Goal: Transaction & Acquisition: Purchase product/service

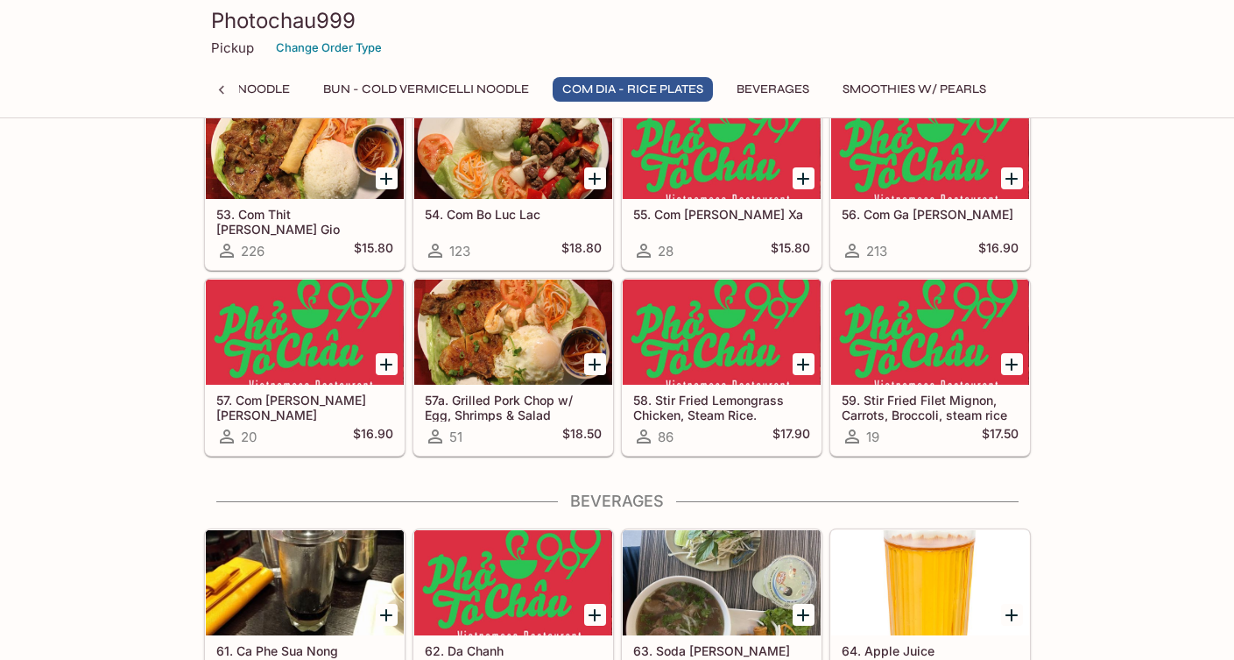
click at [510, 317] on div at bounding box center [513, 331] width 198 height 105
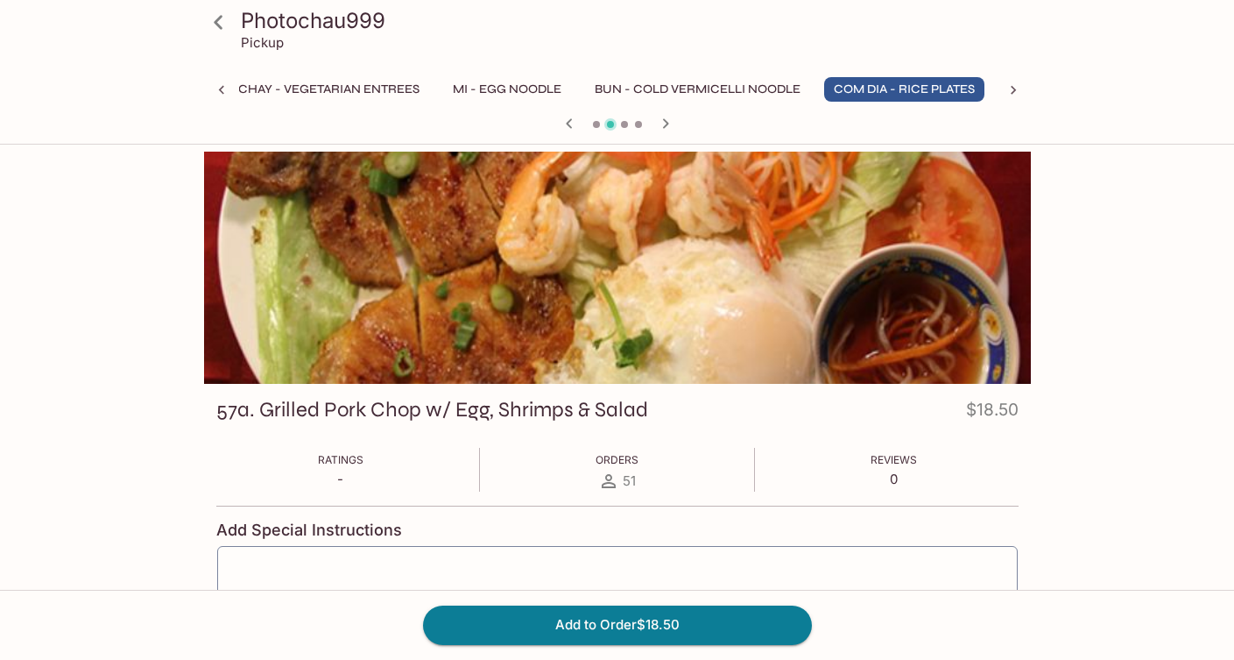
click at [810, 292] on div at bounding box center [617, 268] width 827 height 232
click at [1090, 242] on div "Photochau999 Pickup Khai Vi - Appetizers Pho - Rice Noodle Soup (Large) Banh Mi…" at bounding box center [617, 492] width 1121 height 680
click at [668, 118] on icon "button" at bounding box center [665, 123] width 21 height 21
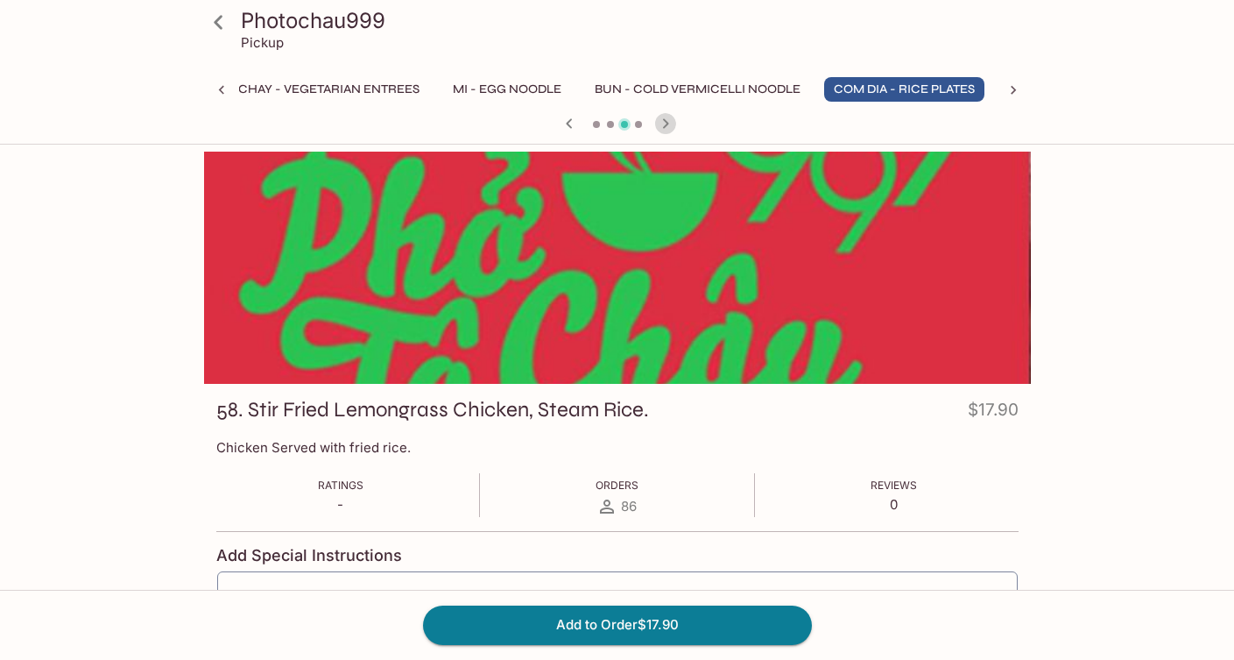
click at [668, 118] on icon "button" at bounding box center [665, 123] width 21 height 21
click at [900, 77] on button "Com Dia - Rice Plates" at bounding box center [904, 89] width 160 height 25
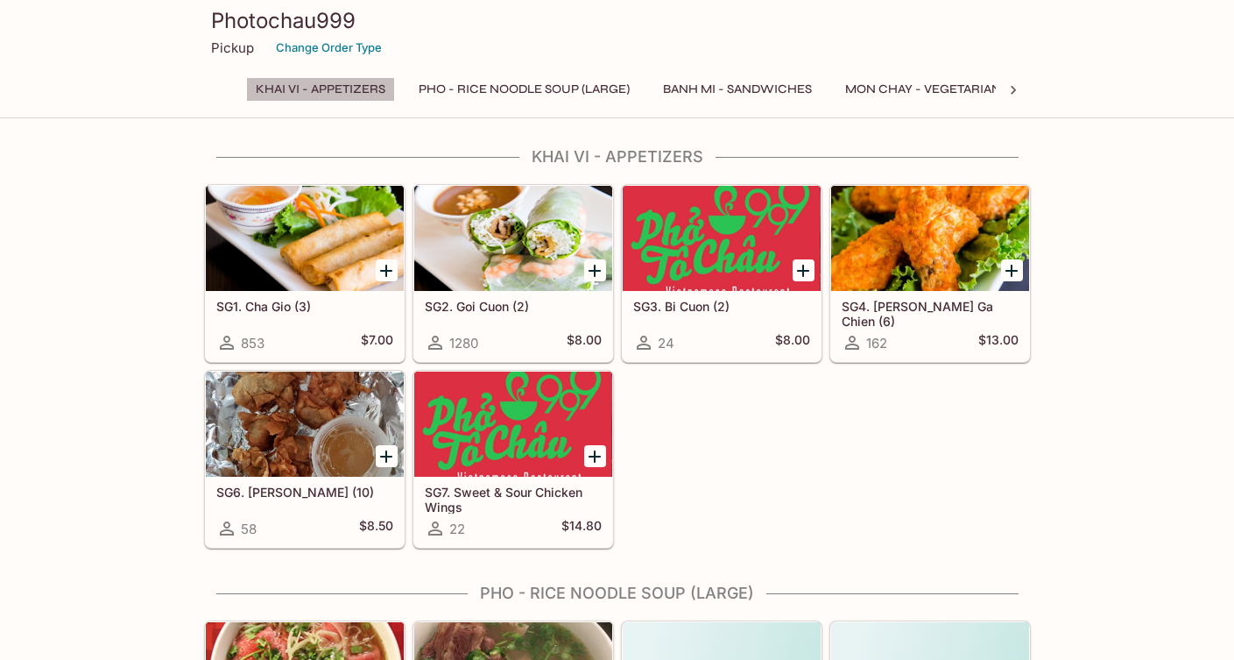
click at [333, 95] on button "Khai Vi - Appetizers" at bounding box center [320, 89] width 149 height 25
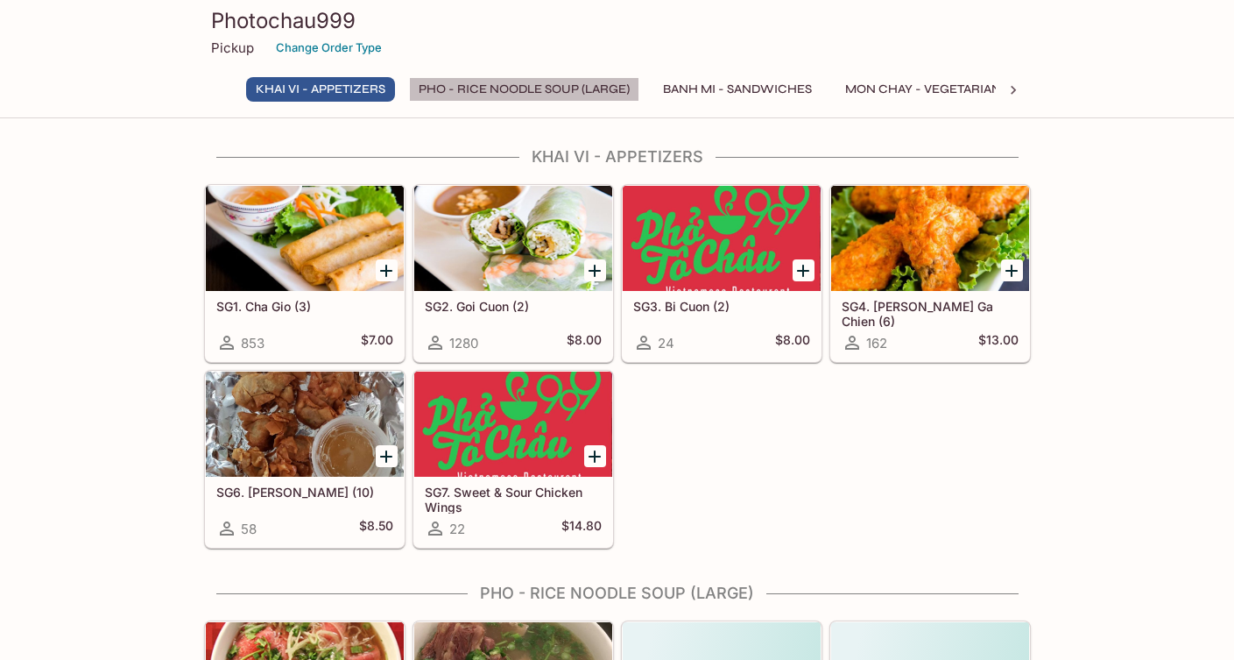
click at [511, 84] on button "Pho - Rice Noodle Soup (Large)" at bounding box center [524, 89] width 230 height 25
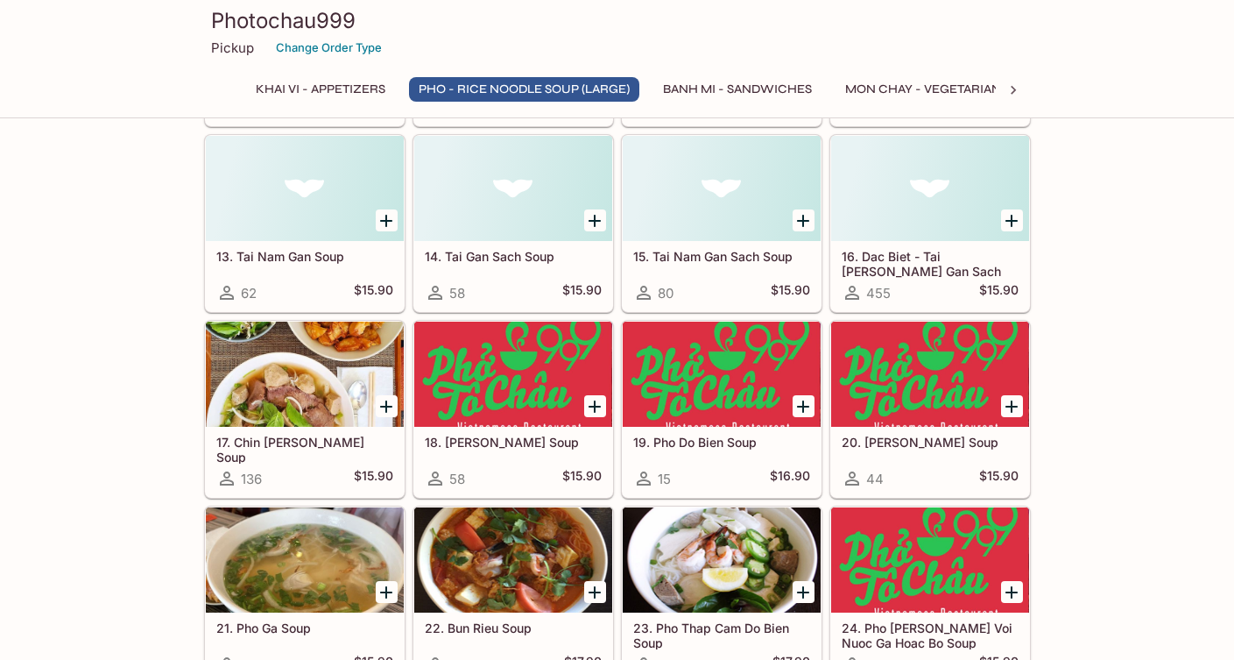
scroll to position [1135, 0]
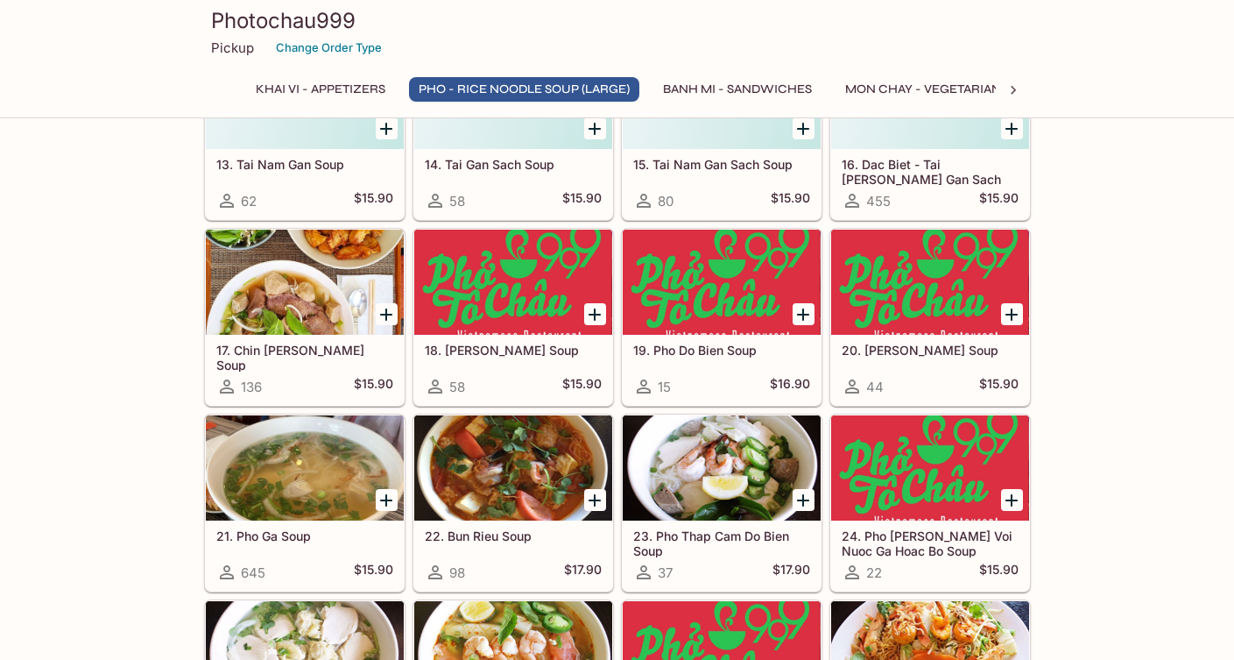
click at [711, 465] on div at bounding box center [722, 467] width 198 height 105
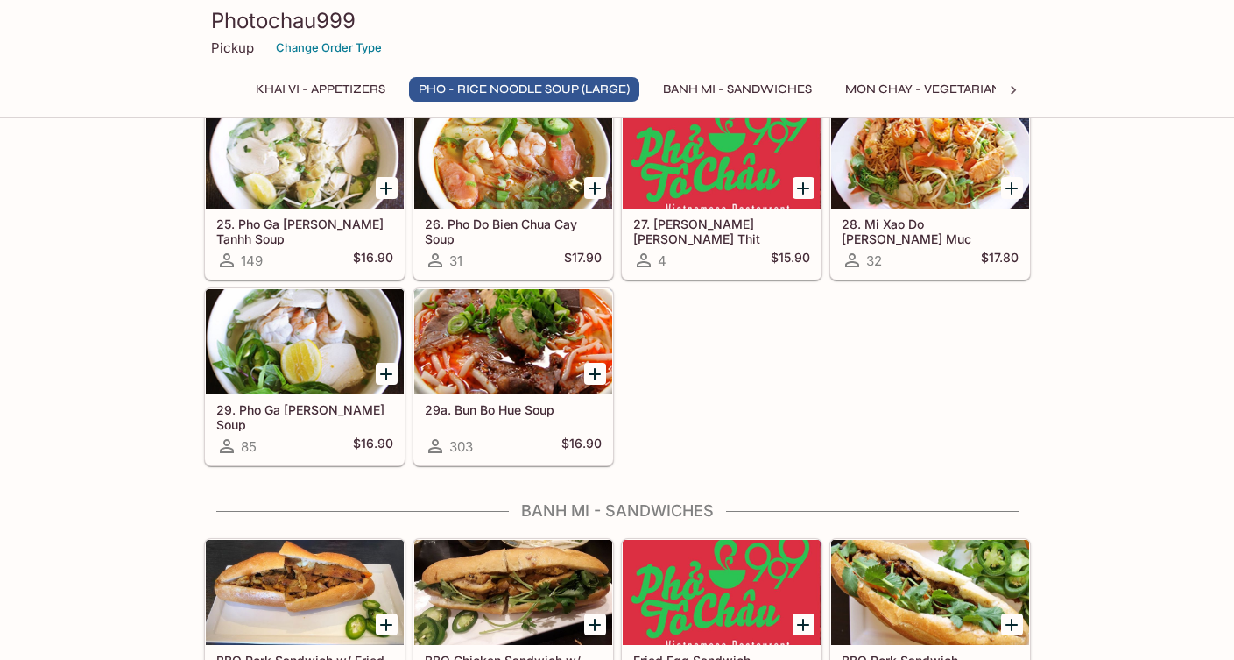
scroll to position [1662, 0]
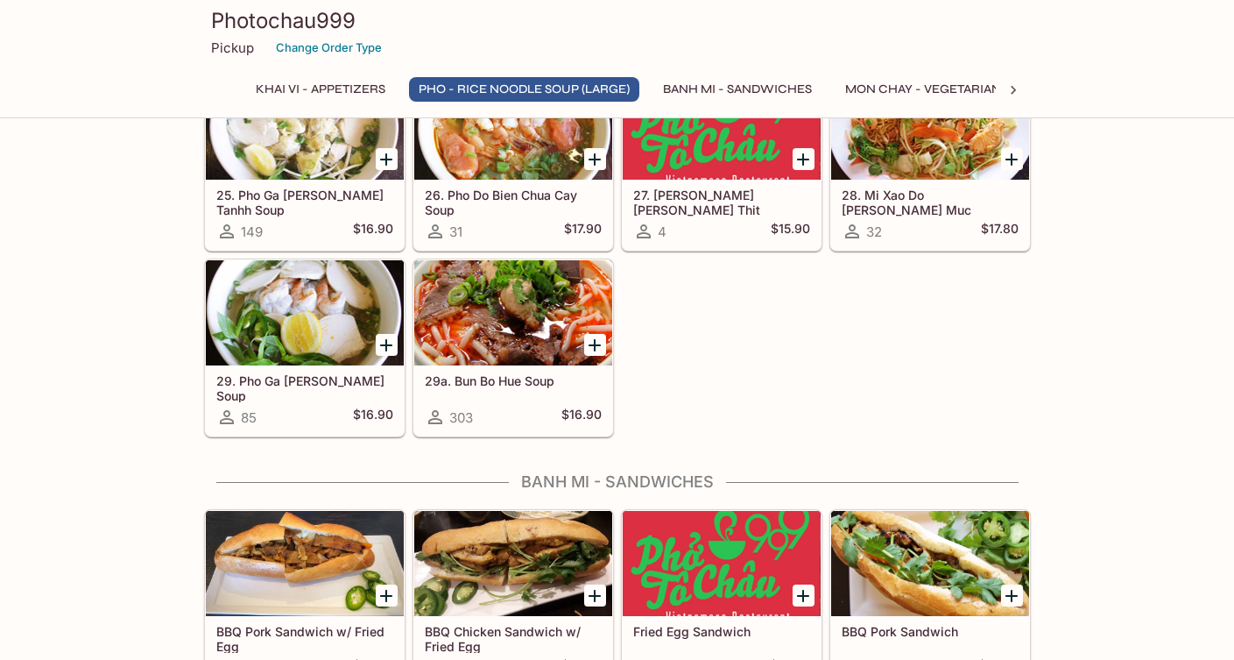
click at [319, 327] on div at bounding box center [305, 312] width 198 height 105
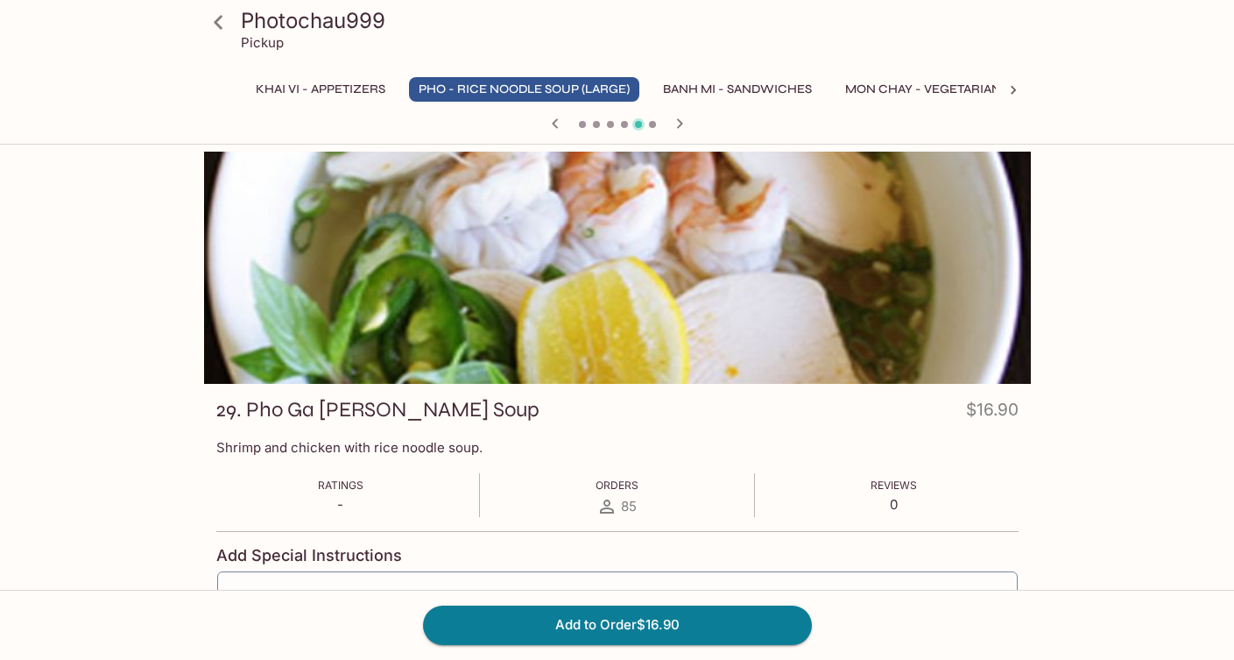
click at [99, 260] on div "Photochau999 Pickup Khai Vi - Appetizers Pho - Rice Noodle Soup (Large) Banh Mi…" at bounding box center [617, 492] width 1121 height 680
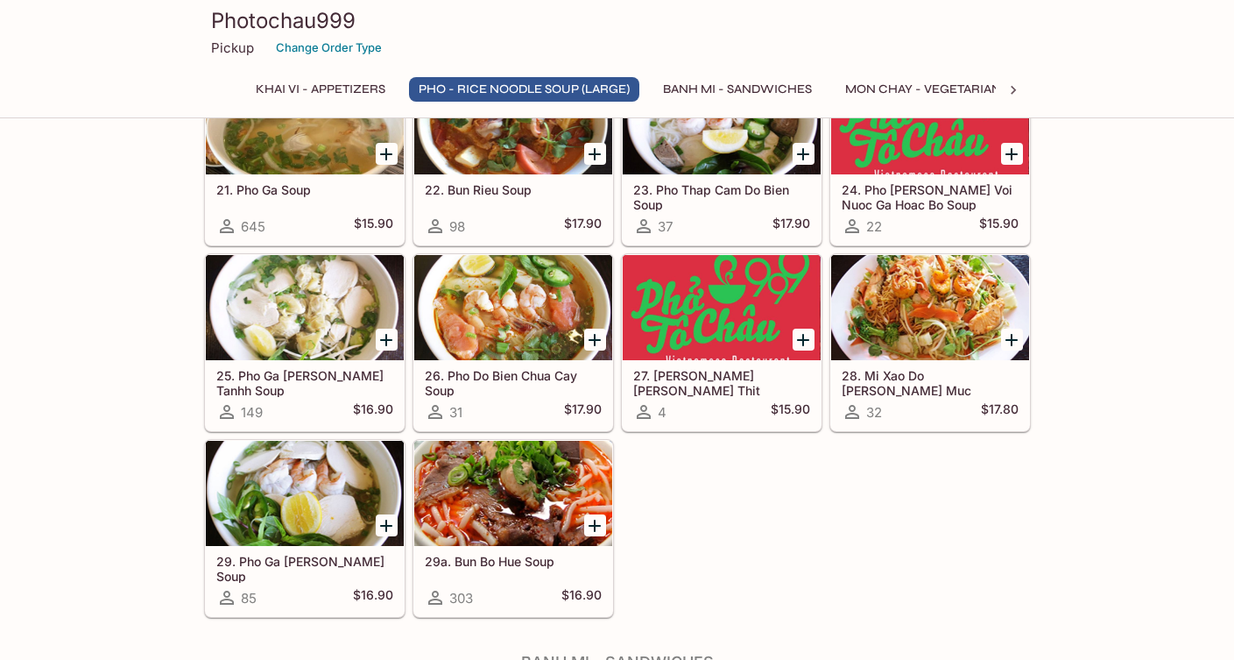
scroll to position [1487, 0]
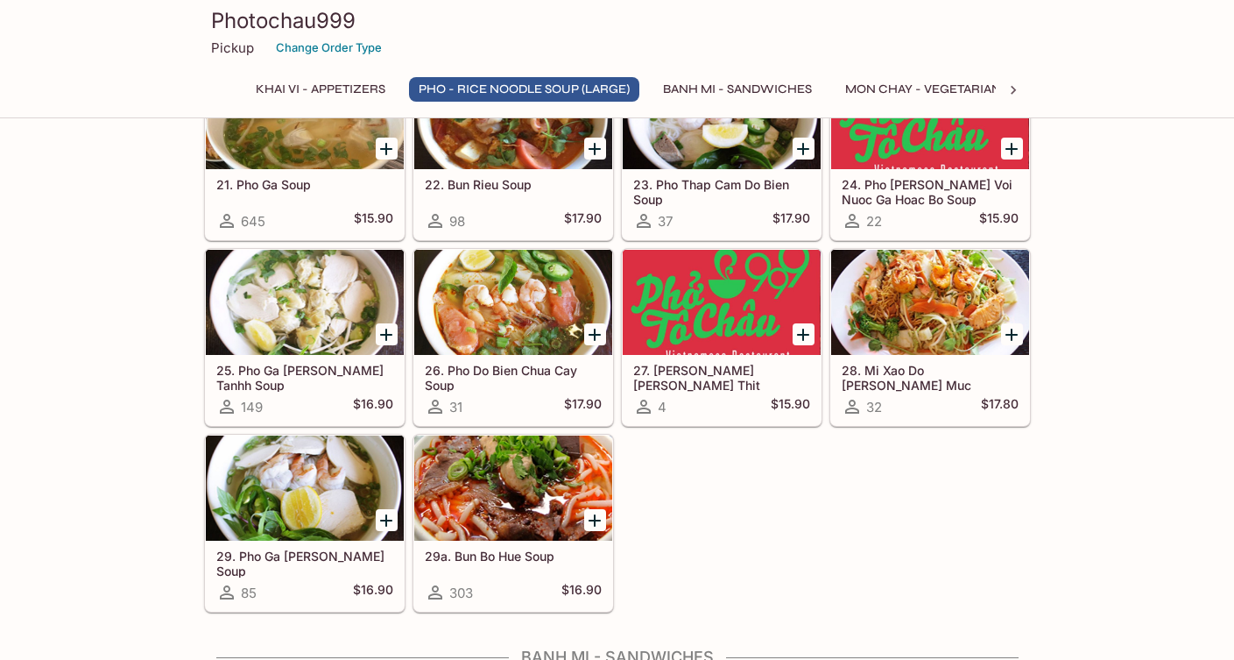
click at [484, 294] on div at bounding box center [513, 302] width 198 height 105
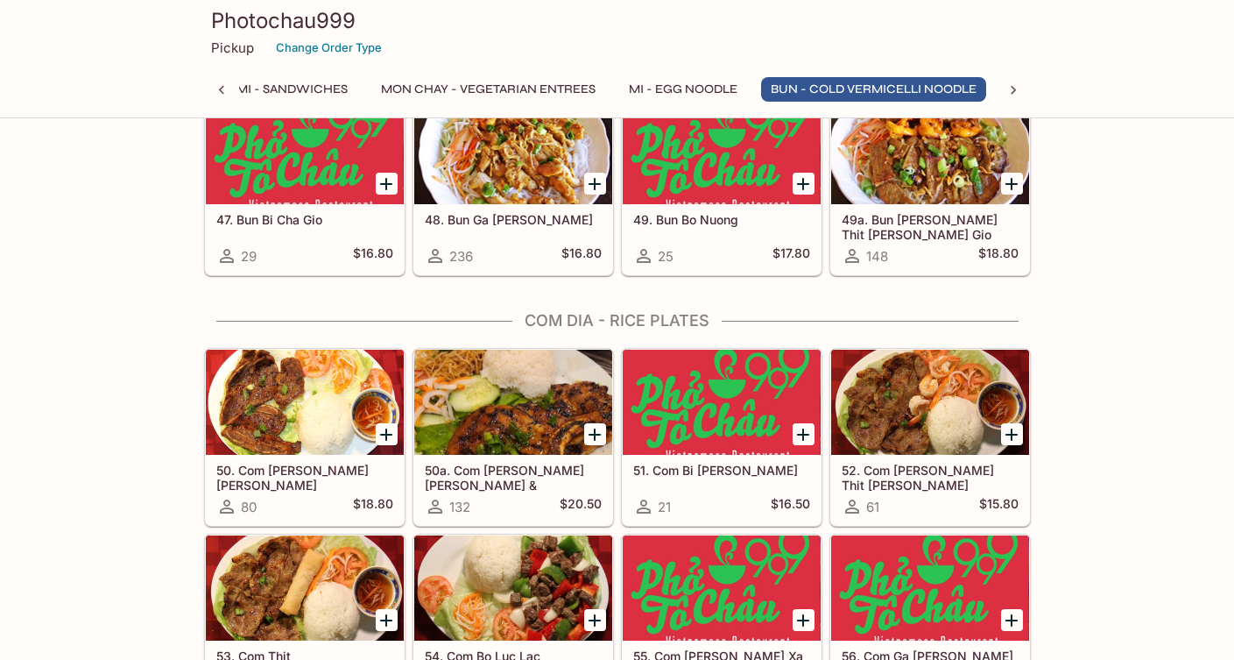
scroll to position [3414, 0]
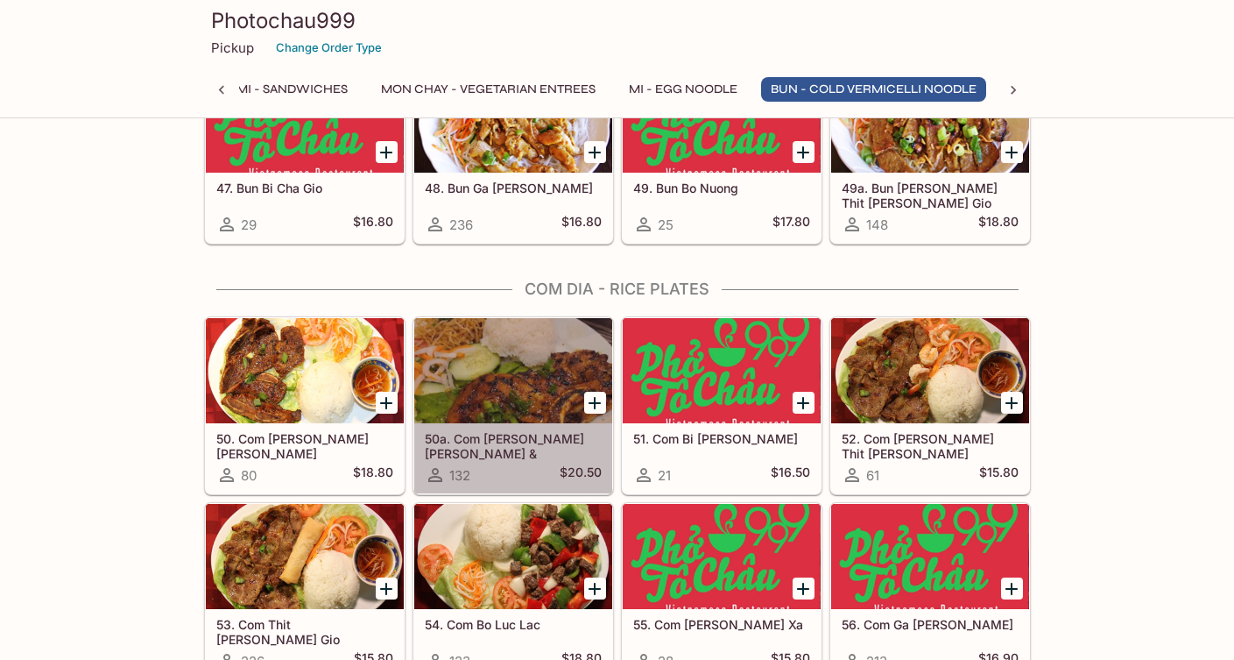
click at [503, 341] on div at bounding box center [513, 370] width 198 height 105
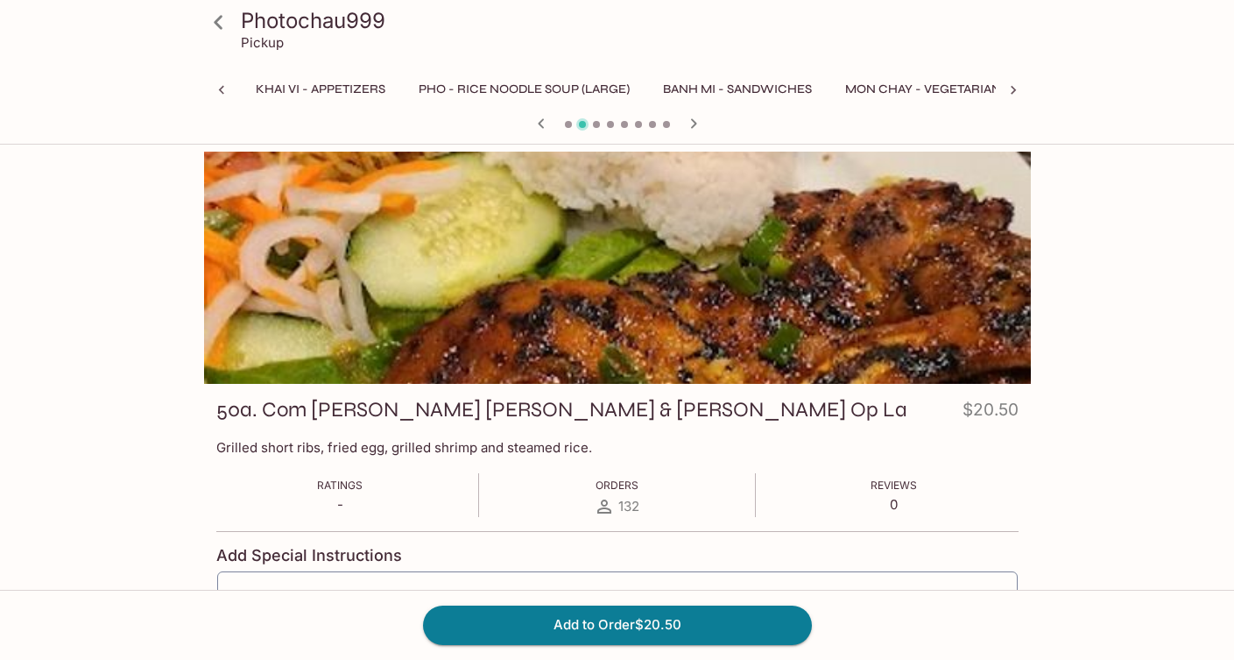
scroll to position [0, 640]
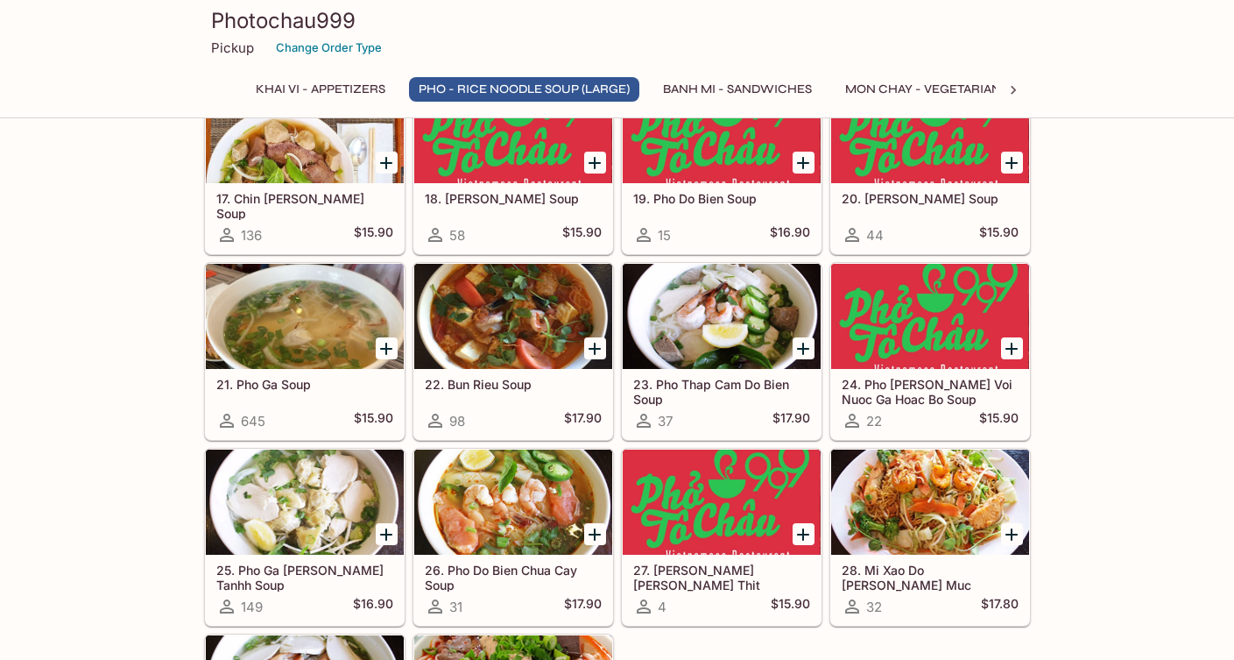
scroll to position [1312, 0]
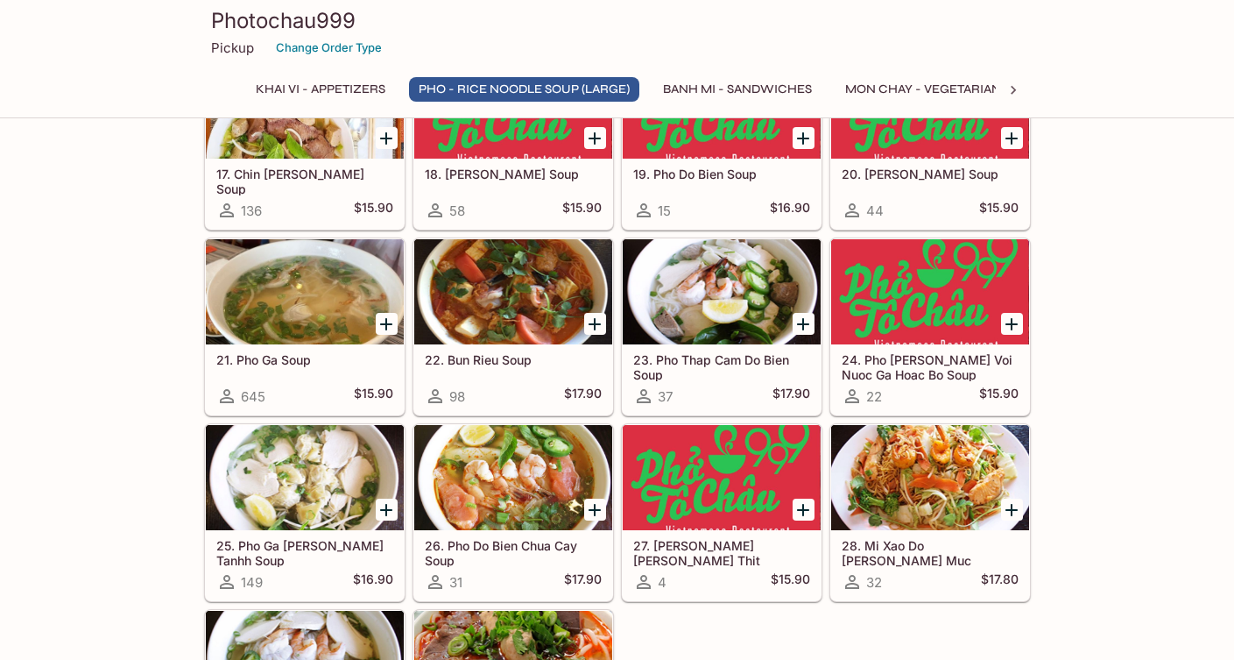
click at [485, 289] on div at bounding box center [513, 291] width 198 height 105
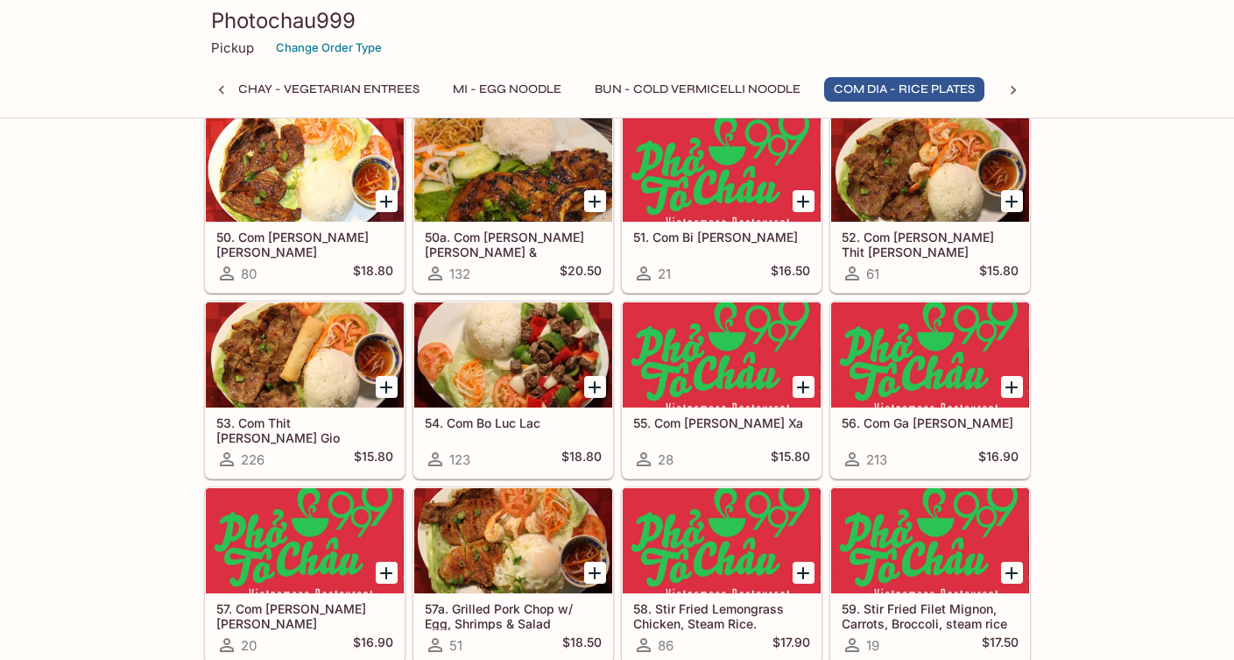
scroll to position [3590, 0]
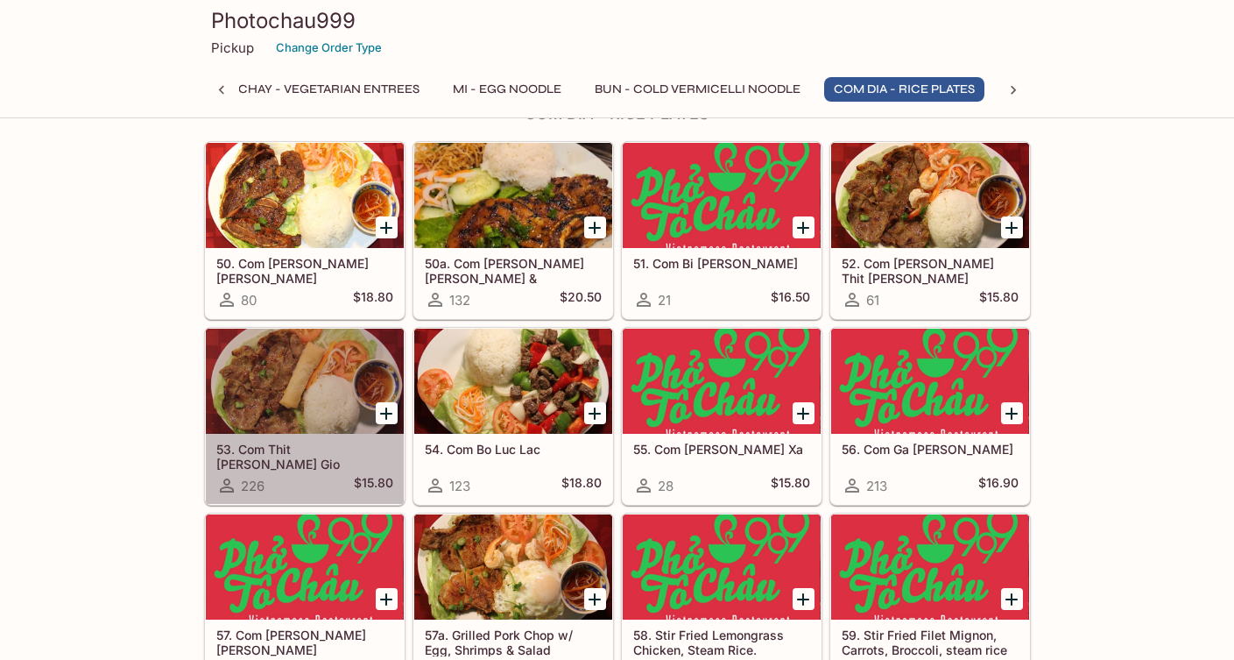
click at [312, 368] on div at bounding box center [305, 381] width 198 height 105
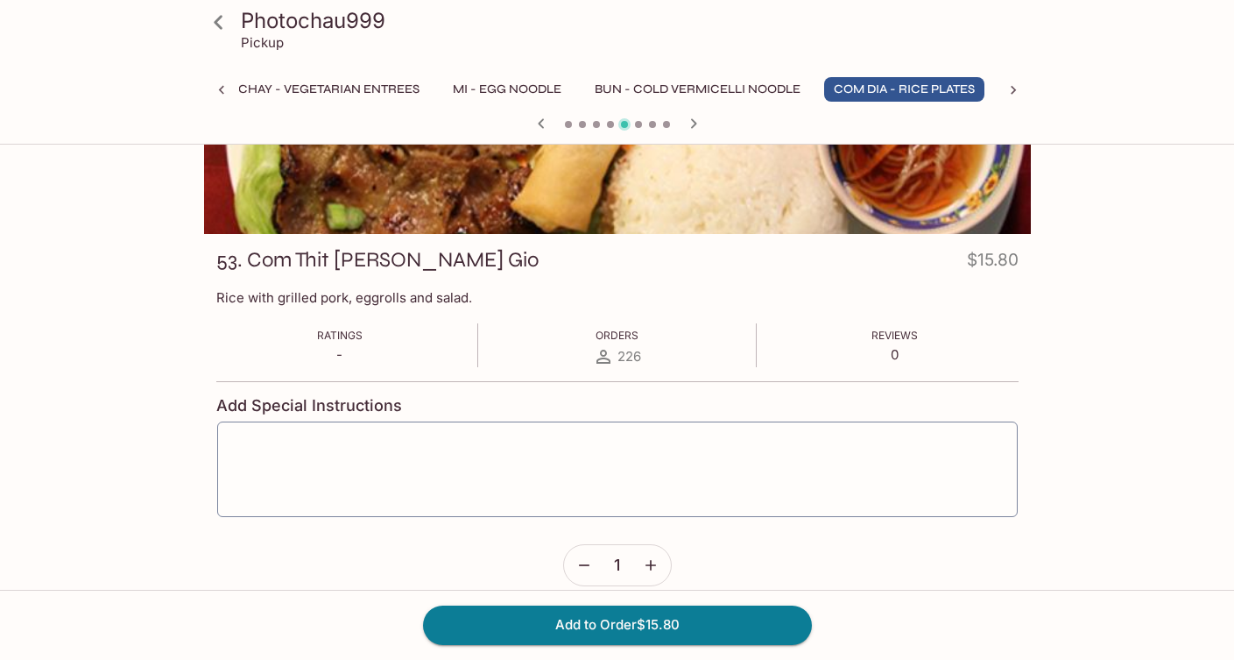
scroll to position [172, 0]
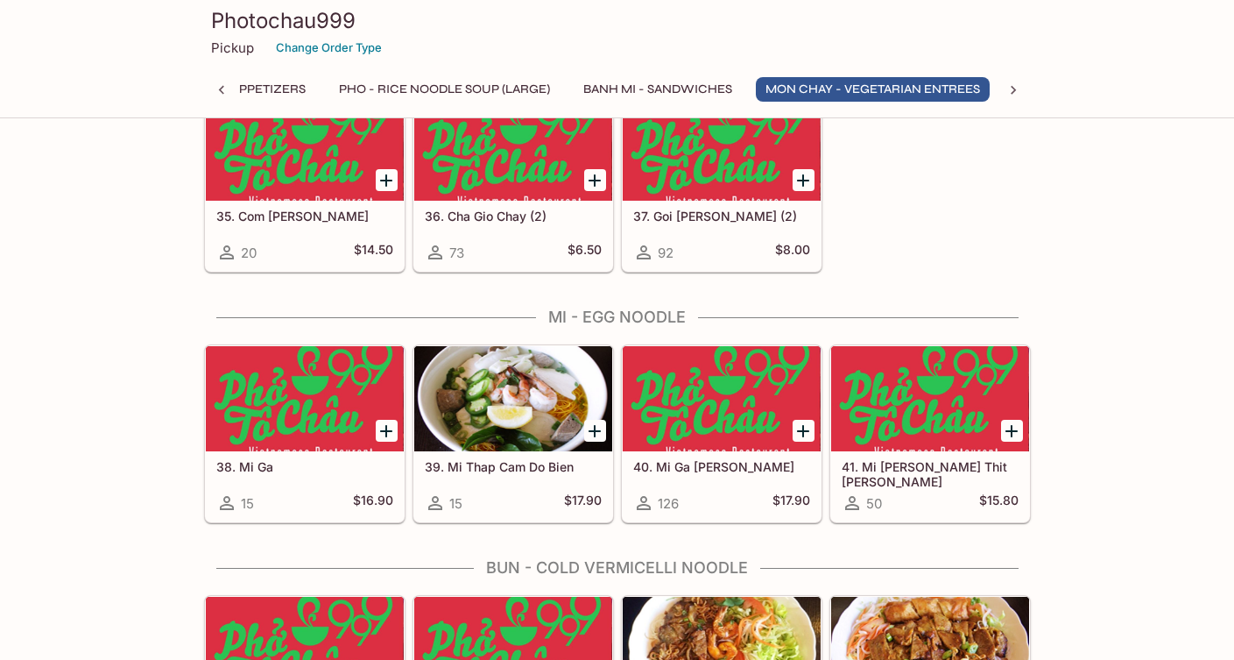
scroll to position [2976, 0]
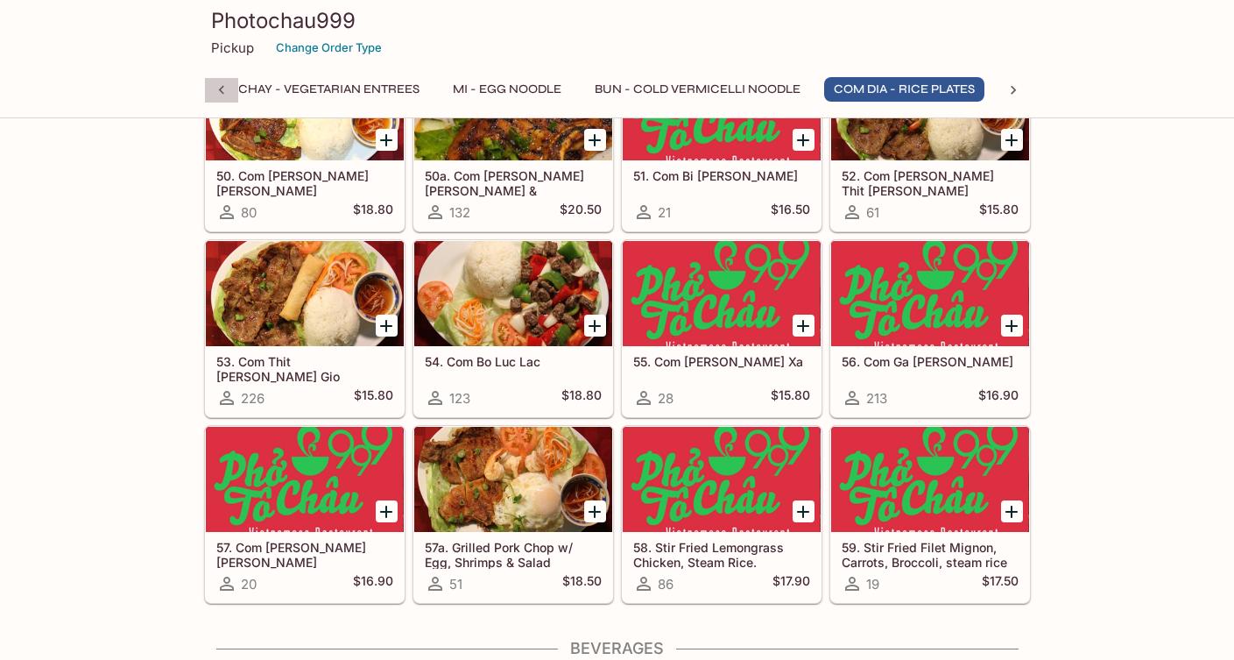
click at [215, 89] on icon at bounding box center [222, 90] width 18 height 18
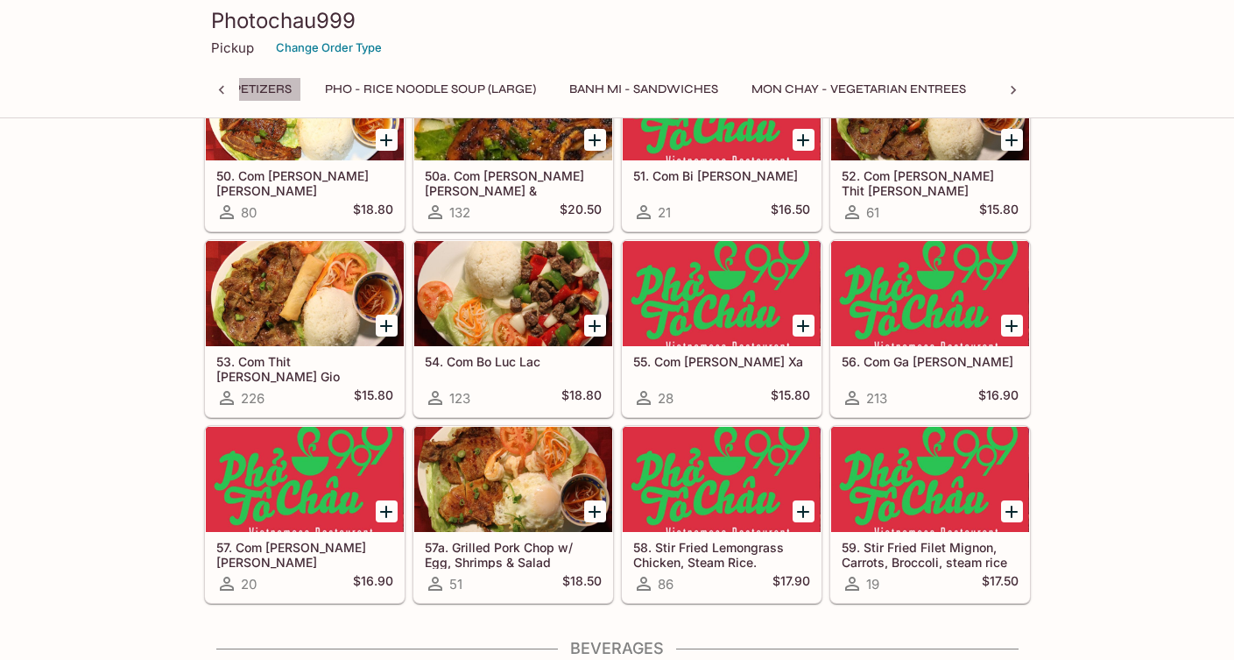
click at [255, 94] on button "Khai Vi - Appetizers" at bounding box center [226, 89] width 149 height 25
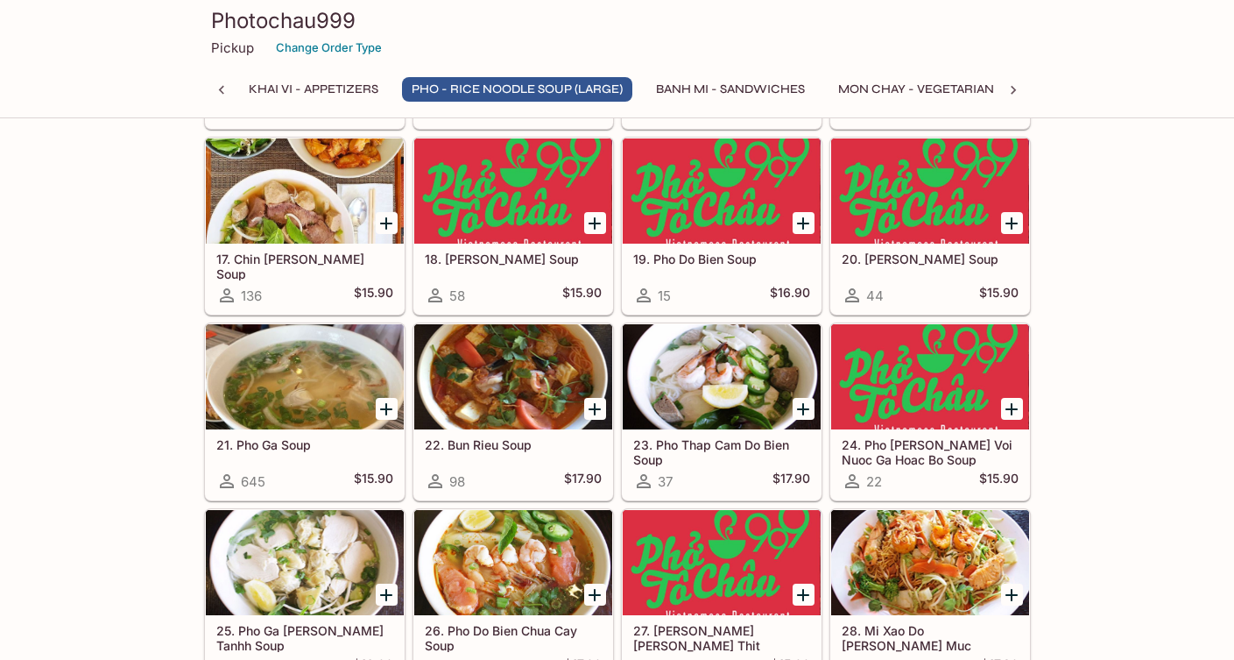
click at [469, 383] on div at bounding box center [513, 376] width 198 height 105
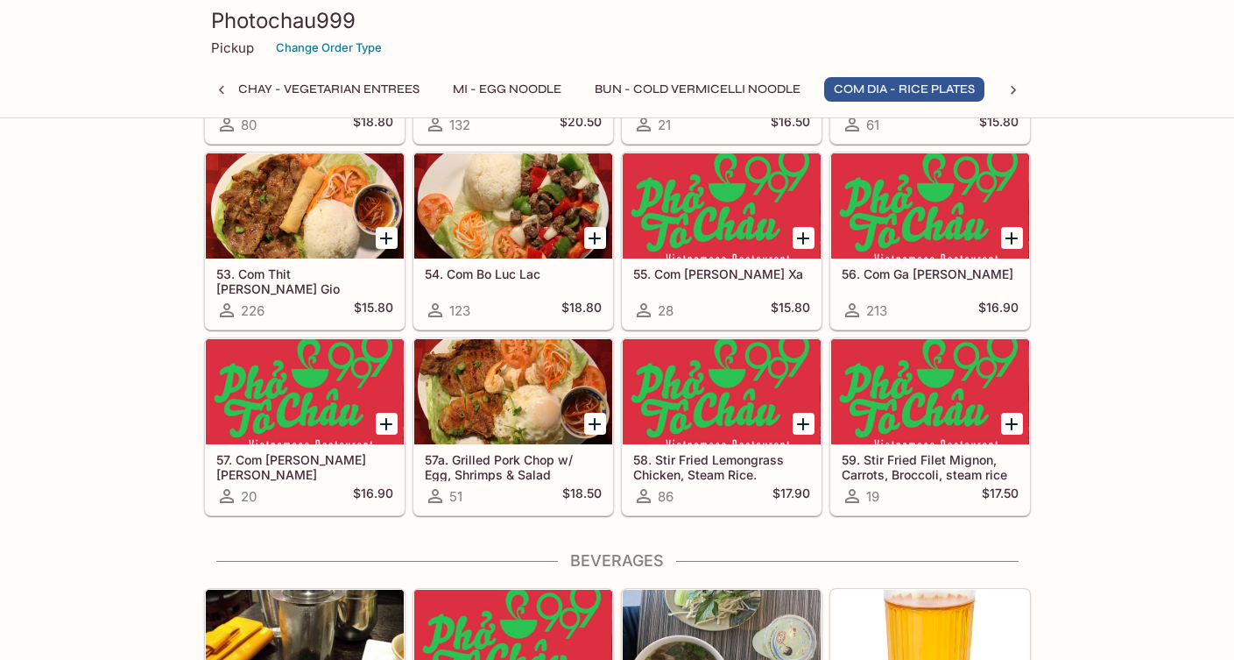
click at [735, 213] on div at bounding box center [722, 205] width 198 height 105
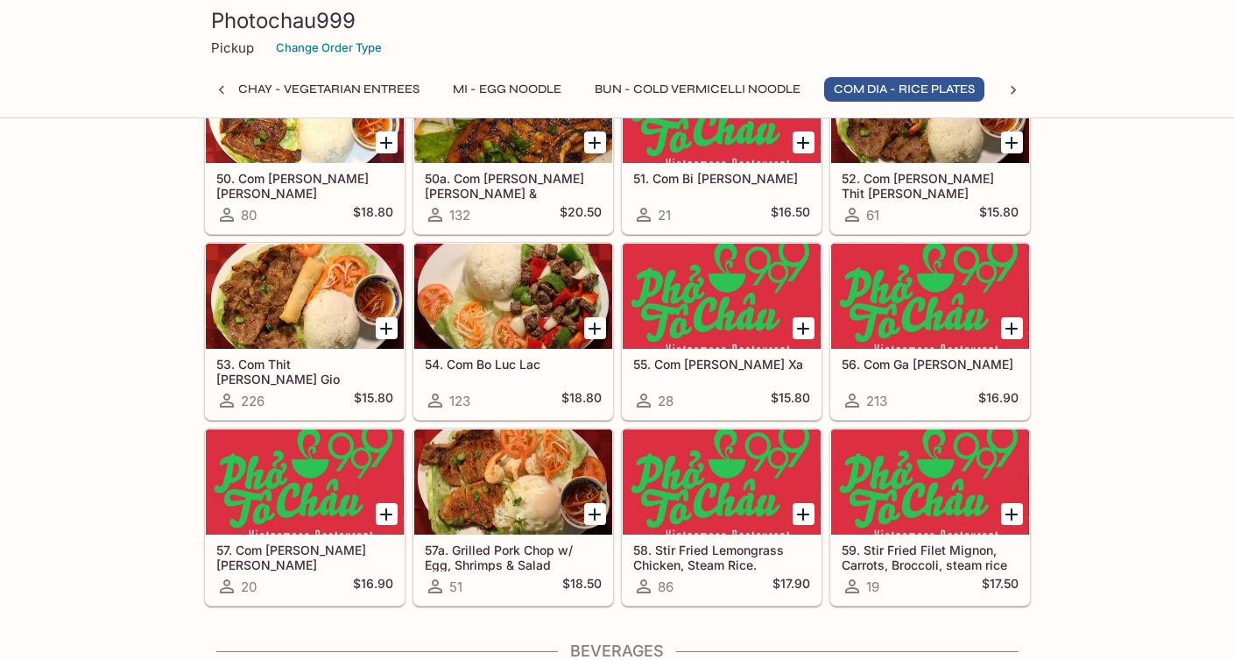
scroll to position [3680, 0]
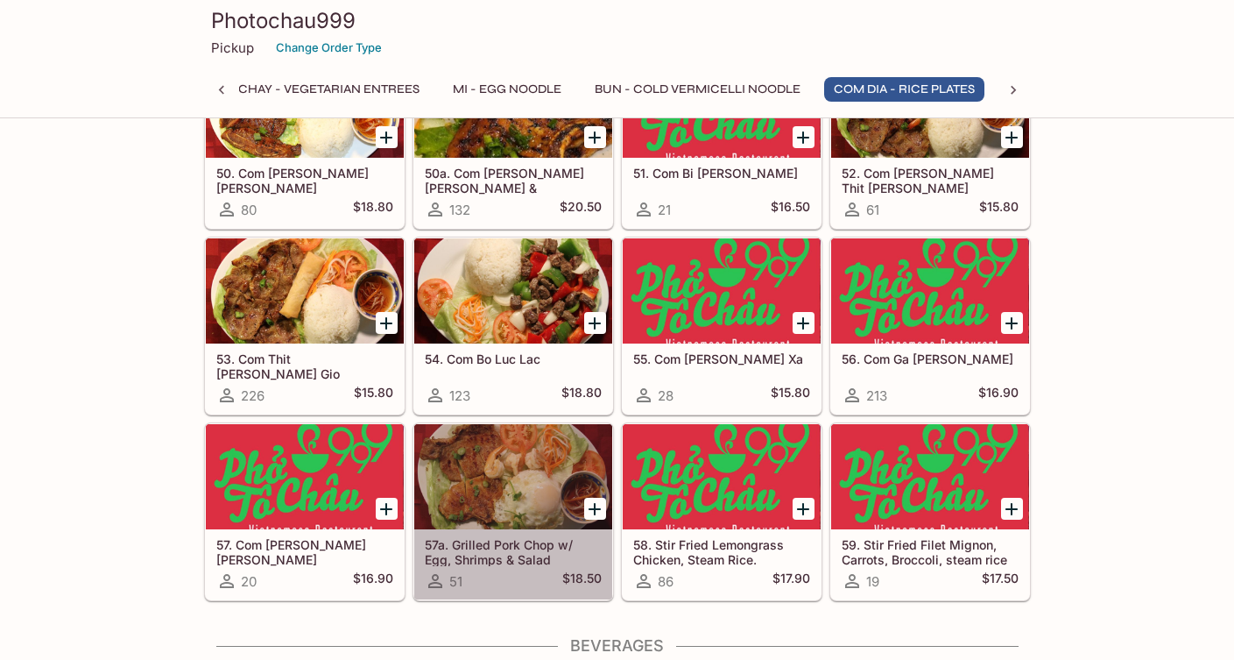
click at [488, 457] on div at bounding box center [513, 476] width 198 height 105
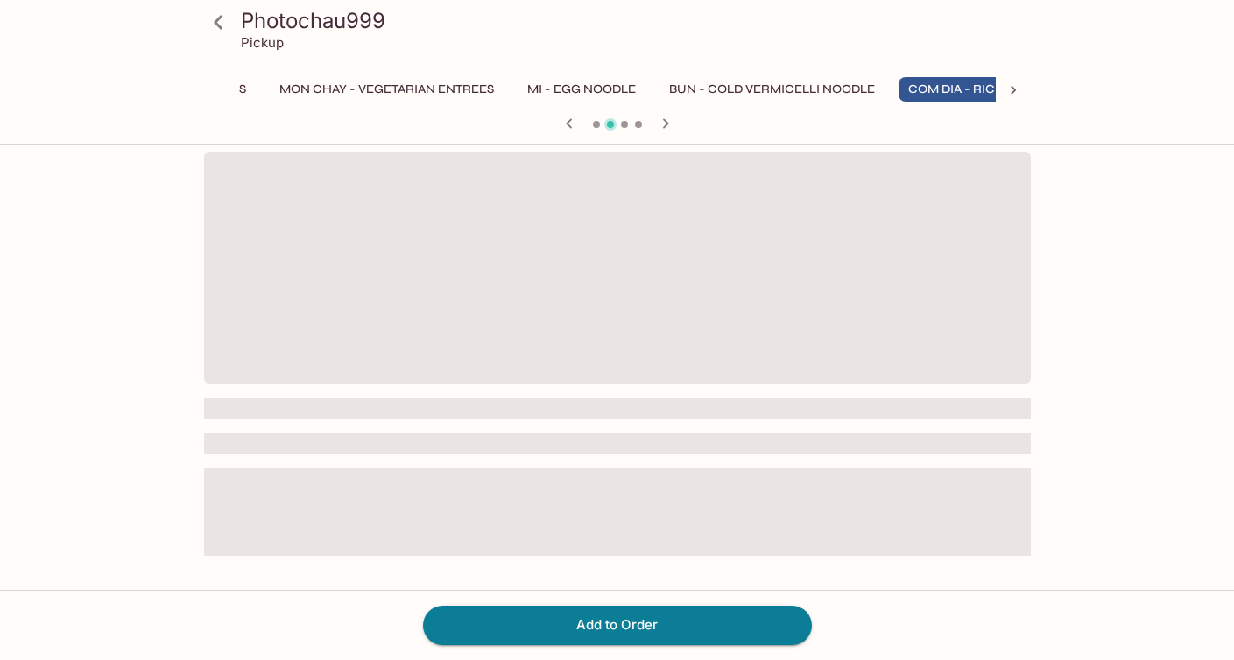
scroll to position [0, 640]
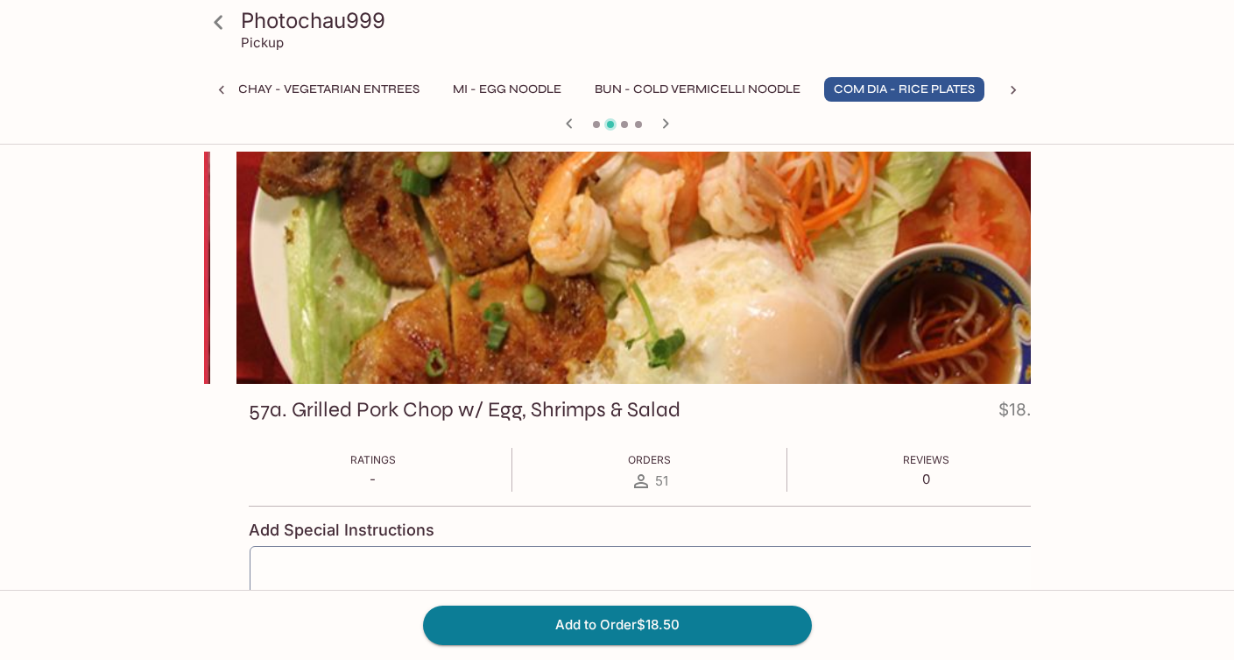
click at [240, 408] on div "57a. Grilled Pork Chop w/ Egg, Shrimps & Salad $18.50 Ratings - Orders 51 Revie…" at bounding box center [650, 560] width 827 height 352
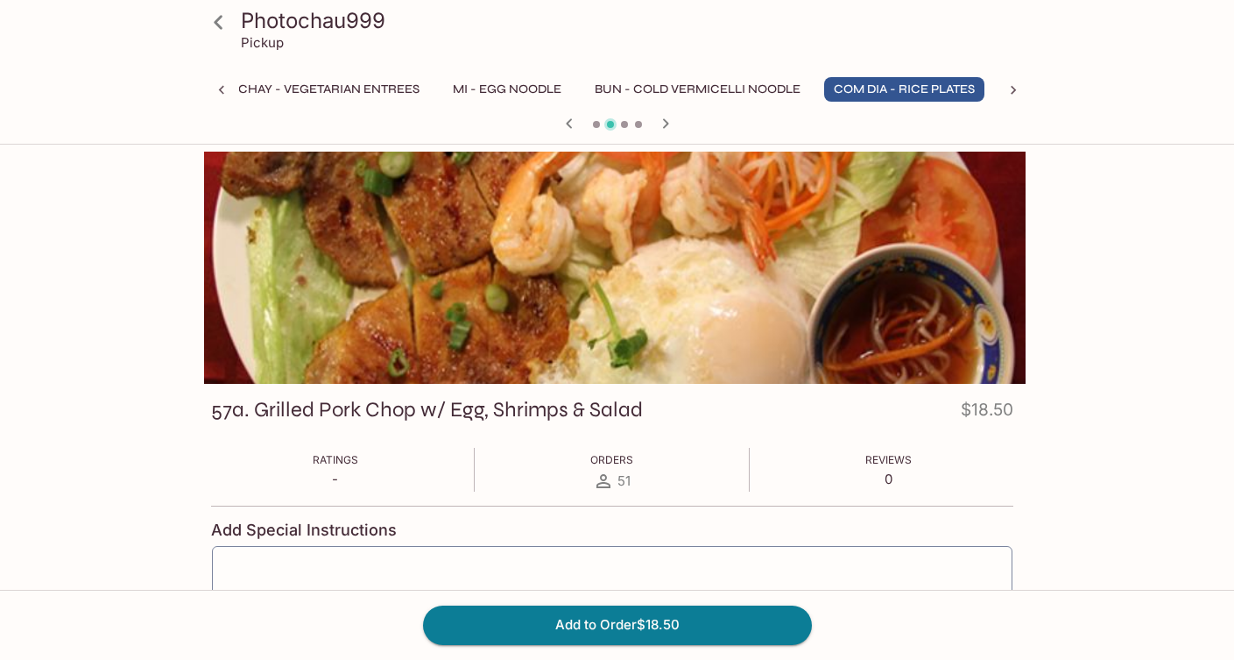
click at [633, 403] on h3 "57a. Grilled Pork Chop w/ Egg, Shrimps & Salad" at bounding box center [427, 409] width 432 height 27
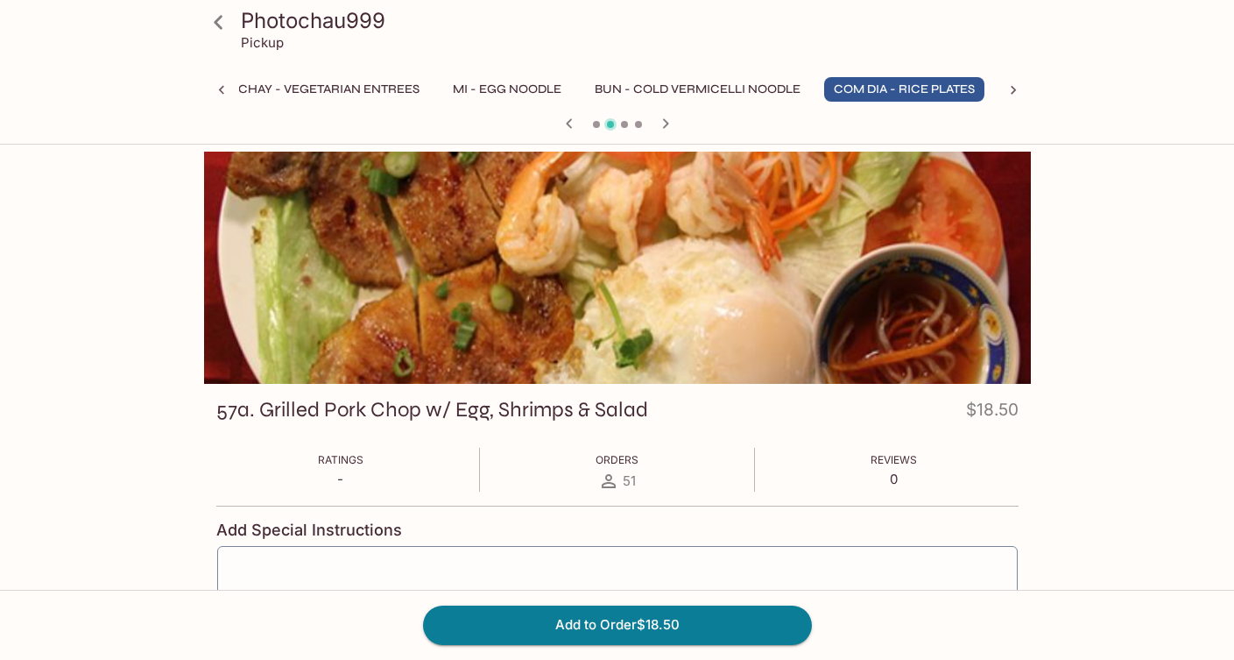
click at [225, 408] on h3 "57a. Grilled Pork Chop w/ Egg, Shrimps & Salad" at bounding box center [432, 409] width 432 height 27
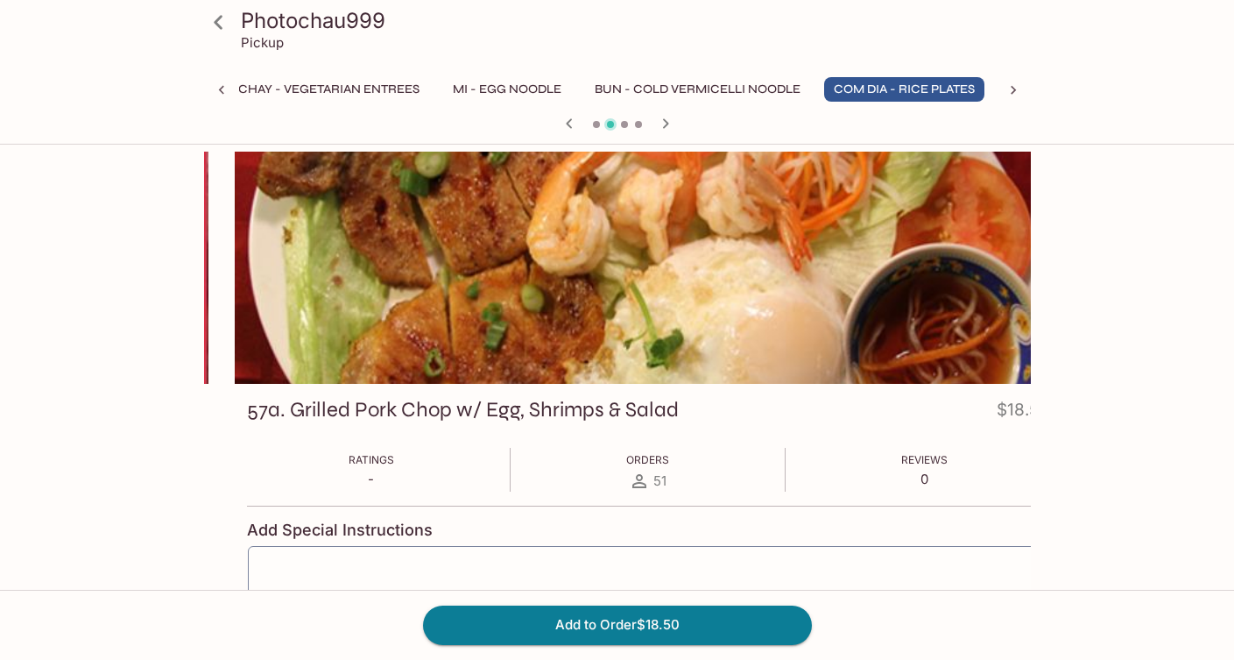
click at [247, 413] on h3 "57a. Grilled Pork Chop w/ Egg, Shrimps & Salad" at bounding box center [463, 409] width 432 height 27
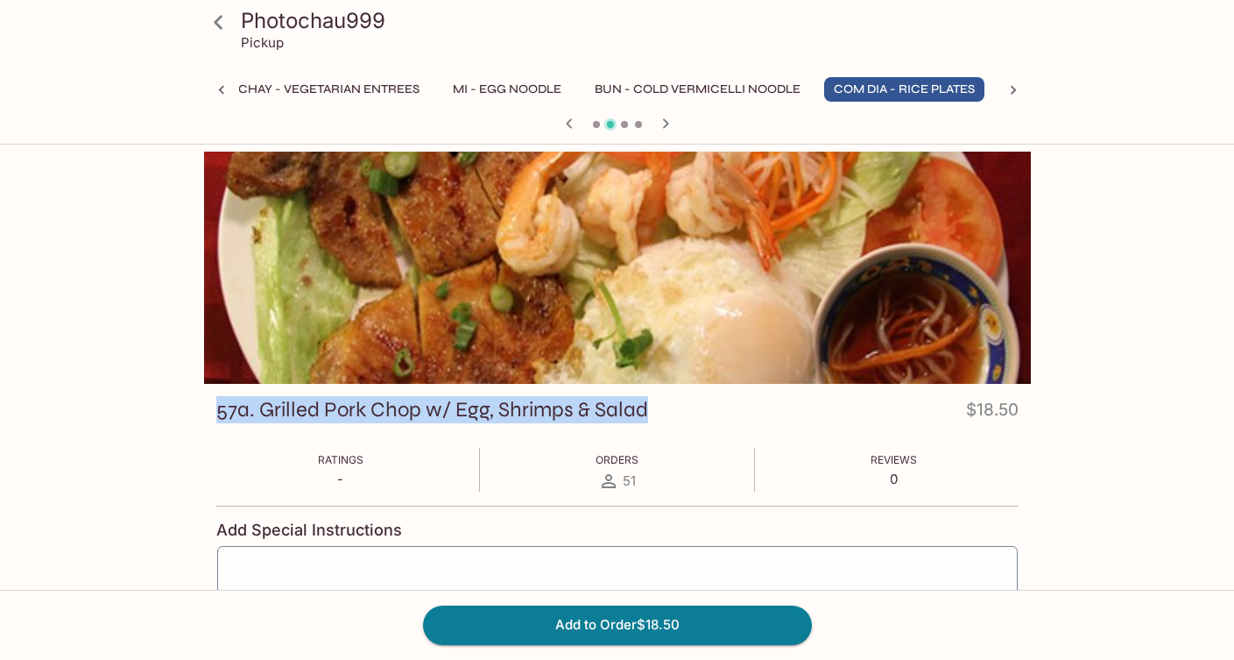
drag, startPoint x: 190, startPoint y: 479, endPoint x: 645, endPoint y: 408, distance: 460.2
click at [645, 408] on div "Photochau999 Pickup Khai Vi - Appetizers Pho - Rice Noodle Soup (Large) Banh Mi…" at bounding box center [617, 492] width 1121 height 680
copy div "Ratings - Orders 20 Reviews 0 Add Special Instructions ​ 1 57a. Grilled Pork Ch…"
click at [1008, 88] on icon at bounding box center [1014, 90] width 18 height 18
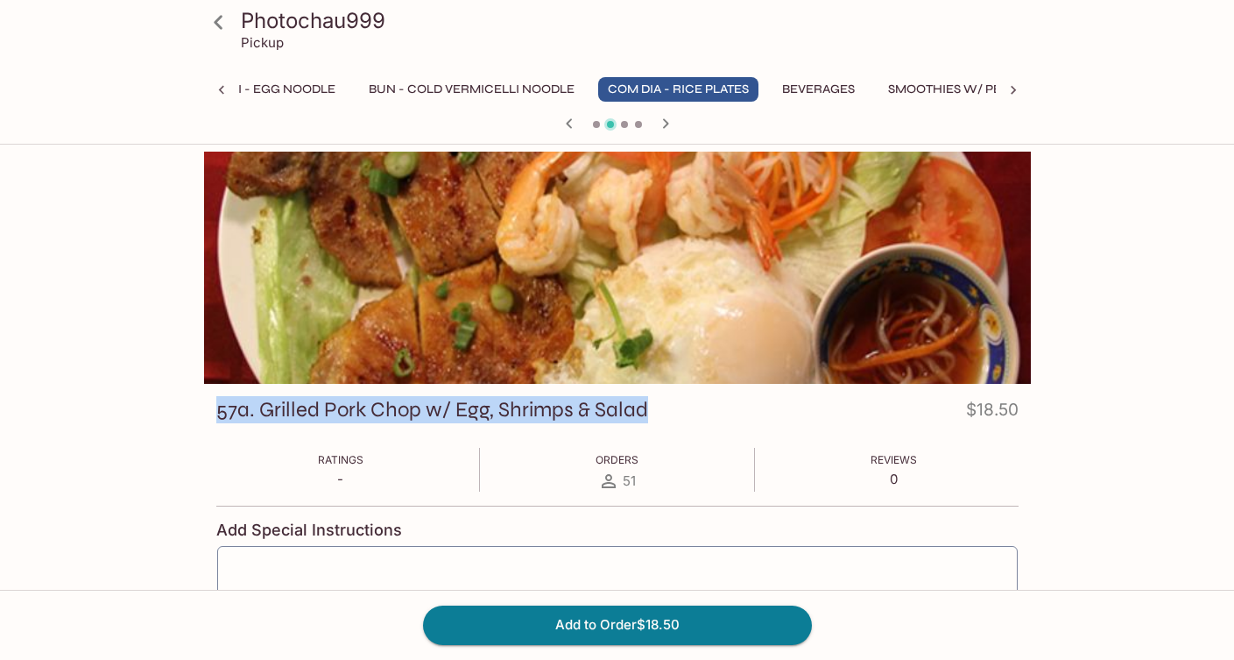
scroll to position [0, 926]
click at [219, 88] on icon at bounding box center [222, 90] width 18 height 18
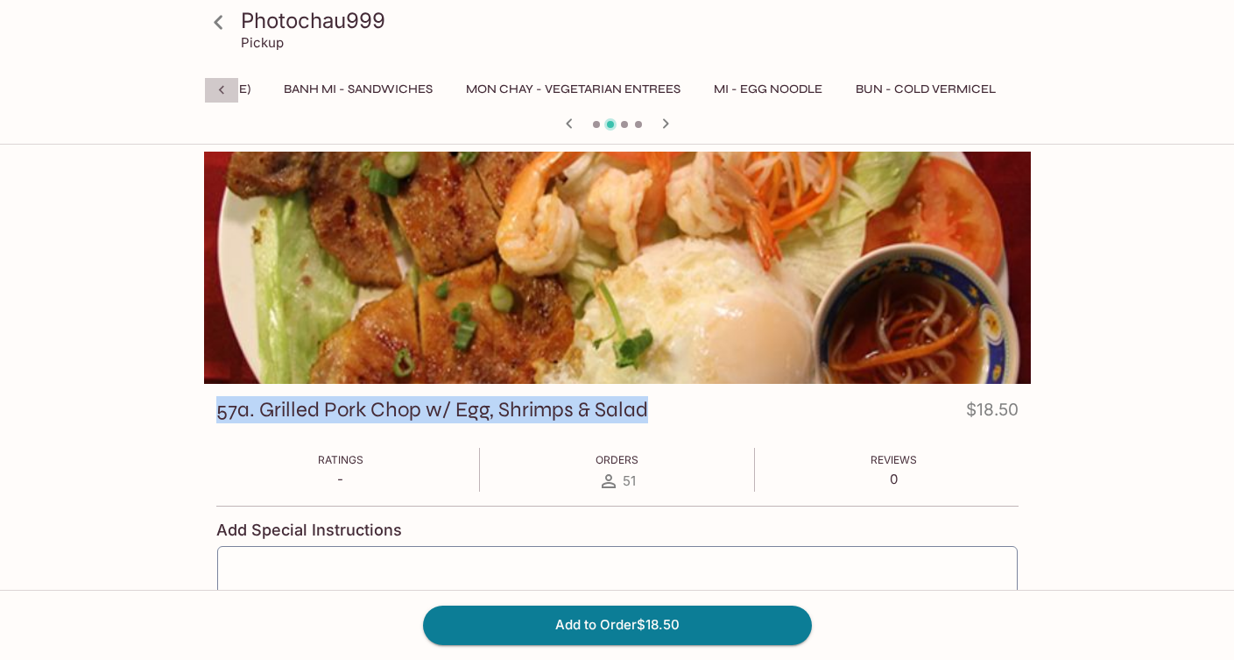
click at [219, 88] on icon at bounding box center [222, 90] width 18 height 18
